Goal: Information Seeking & Learning: Learn about a topic

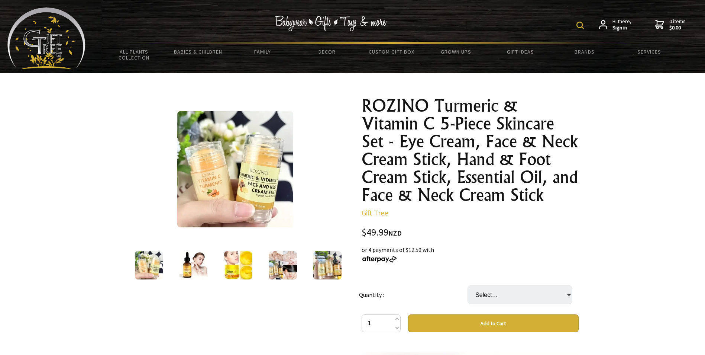
click at [586, 25] on form at bounding box center [582, 24] width 11 height 13
click at [579, 24] on img at bounding box center [580, 25] width 7 height 7
type input "moringa oil"
click at [568, 26] on input "moringa oil" at bounding box center [557, 24] width 61 height 13
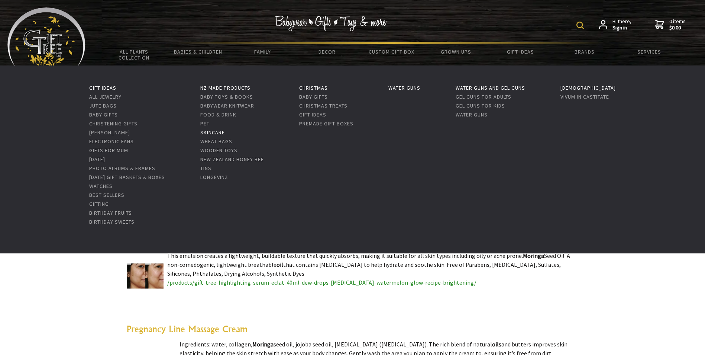
click at [225, 135] on link "Skincare" at bounding box center [212, 132] width 25 height 7
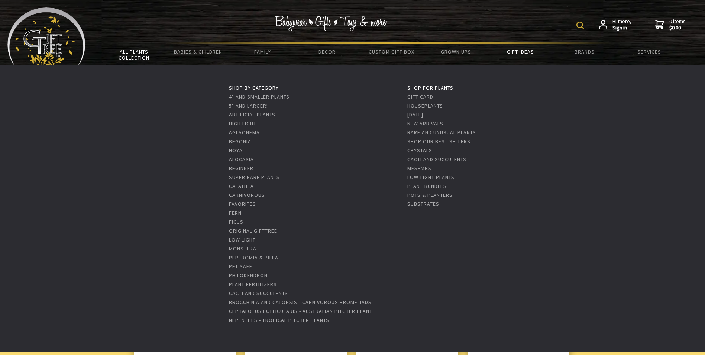
click at [136, 54] on link "All Plants Collection" at bounding box center [134, 55] width 64 height 22
